Goal: Navigation & Orientation: Find specific page/section

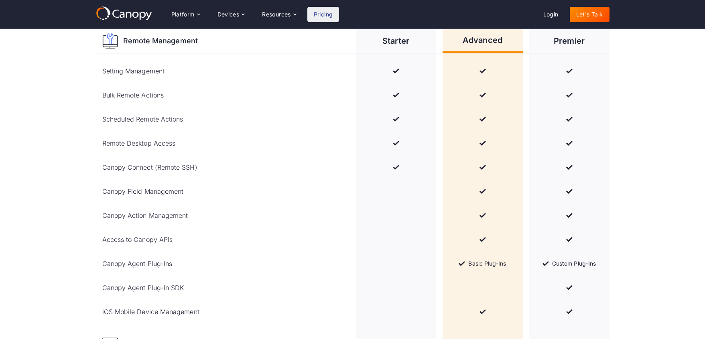
click at [126, 16] on icon at bounding box center [129, 15] width 6 height 6
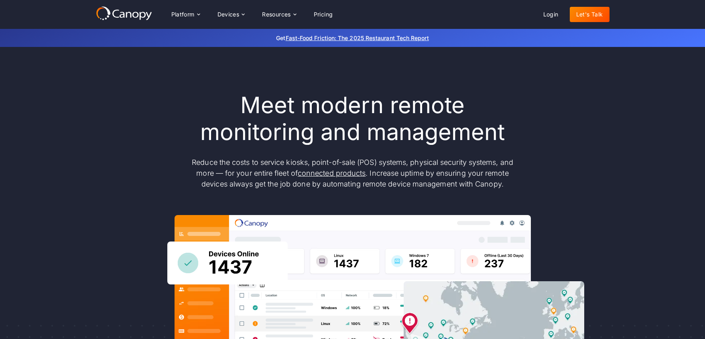
click at [136, 13] on icon at bounding box center [124, 13] width 56 height 14
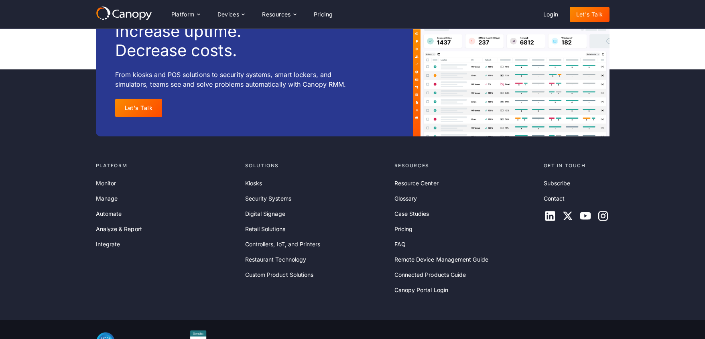
scroll to position [2597, 0]
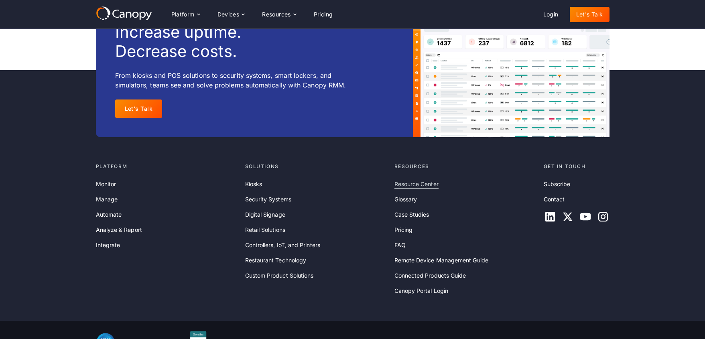
click at [421, 189] on link "Resource Center" at bounding box center [416, 184] width 44 height 9
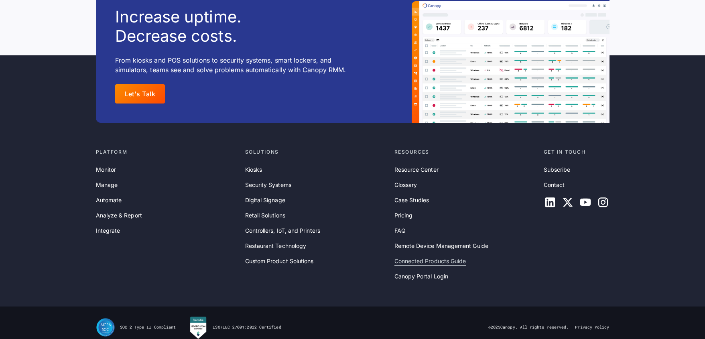
scroll to position [10683, 0]
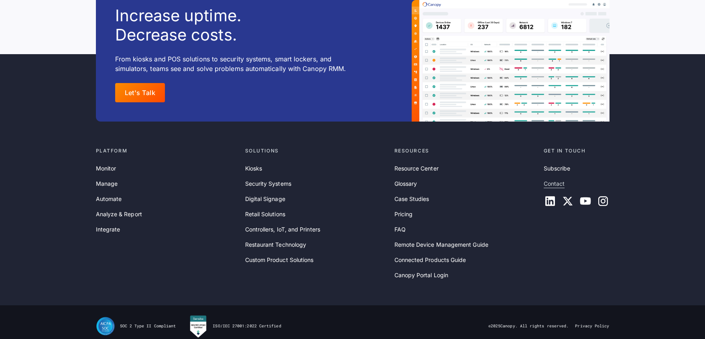
click at [559, 179] on link "Contact" at bounding box center [553, 183] width 21 height 9
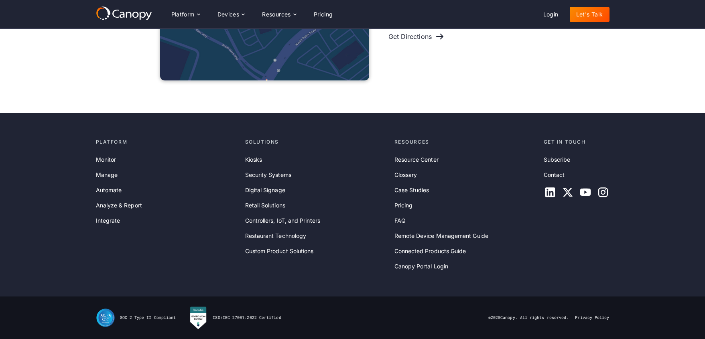
scroll to position [567, 0]
